Goal: Navigation & Orientation: Go to known website

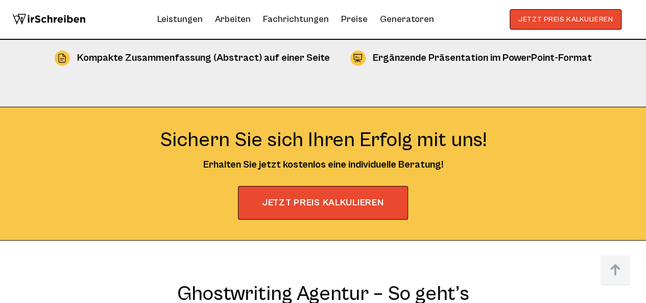
scroll to position [1888, 0]
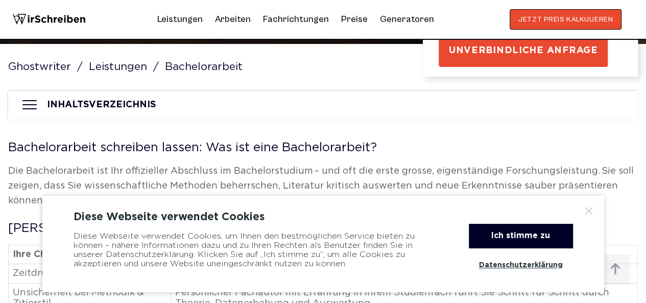
scroll to position [255, 0]
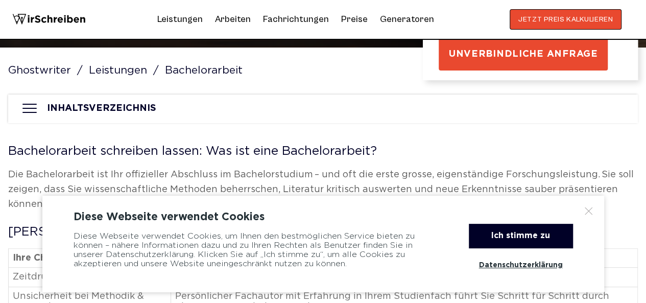
click at [66, 24] on img at bounding box center [48, 19] width 73 height 20
